Goal: Navigation & Orientation: Go to known website

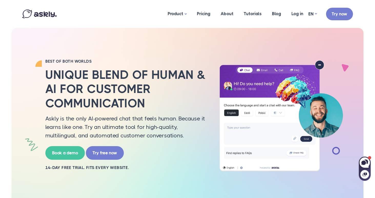
click at [46, 14] on img at bounding box center [39, 13] width 34 height 9
click at [310, 24] on link "ET" at bounding box center [313, 28] width 21 height 9
